Goal: Task Accomplishment & Management: Complete application form

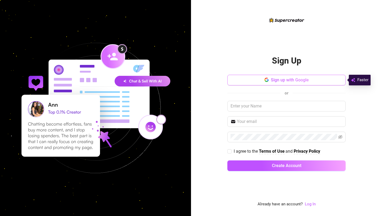
click at [296, 82] on span "Sign up with Google" at bounding box center [290, 79] width 38 height 5
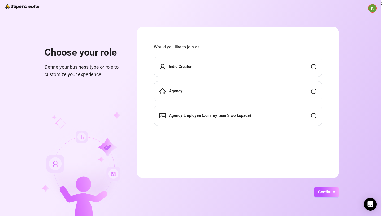
click at [236, 63] on div "Indie Creator" at bounding box center [238, 67] width 168 height 20
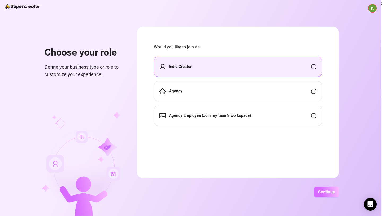
click at [319, 193] on span "Continue" at bounding box center [326, 191] width 17 height 5
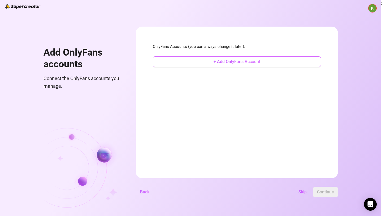
click at [245, 63] on span "+ Add OnlyFans Account" at bounding box center [237, 61] width 47 height 5
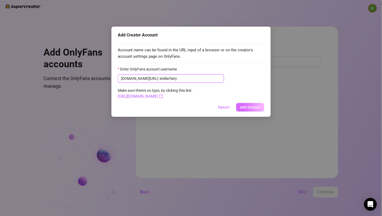
type input "stellarfairy"
click at [239, 108] on button "Add Creator" at bounding box center [250, 107] width 28 height 8
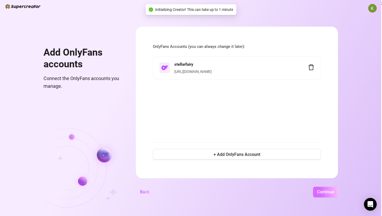
click at [315, 192] on button "Continue" at bounding box center [325, 191] width 25 height 11
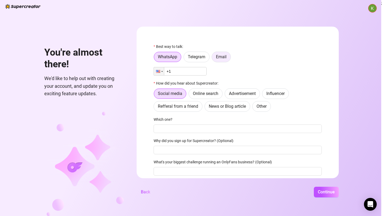
click at [214, 58] on label "Email" at bounding box center [221, 57] width 19 height 11
click at [214, 58] on input "Email" at bounding box center [214, 58] width 0 height 0
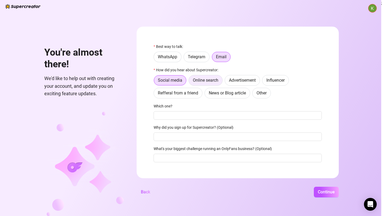
click at [211, 82] on span "Online search" at bounding box center [205, 80] width 25 height 5
click at [190, 82] on input "Online search" at bounding box center [190, 82] width 0 height 0
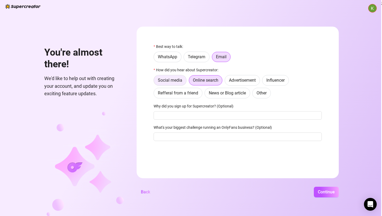
click at [177, 79] on span "Social media" at bounding box center [170, 80] width 24 height 5
click at [155, 82] on input "Social media" at bounding box center [155, 82] width 0 height 0
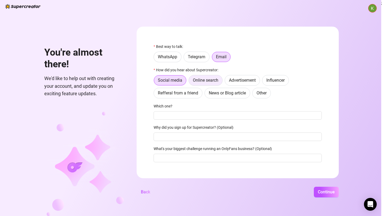
click at [197, 79] on span "Online search" at bounding box center [205, 80] width 25 height 5
click at [190, 82] on input "Online search" at bounding box center [190, 82] width 0 height 0
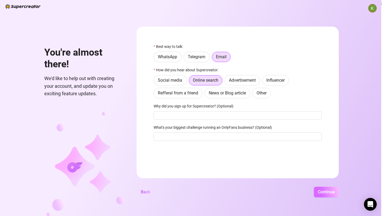
click at [320, 191] on span "Continue" at bounding box center [326, 191] width 17 height 5
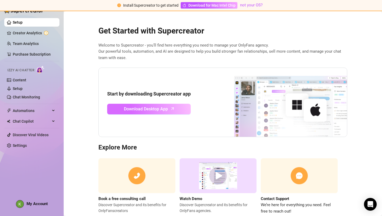
click at [154, 109] on span "Download Desktop App" at bounding box center [146, 108] width 44 height 7
